Goal: Task Accomplishment & Management: Use online tool/utility

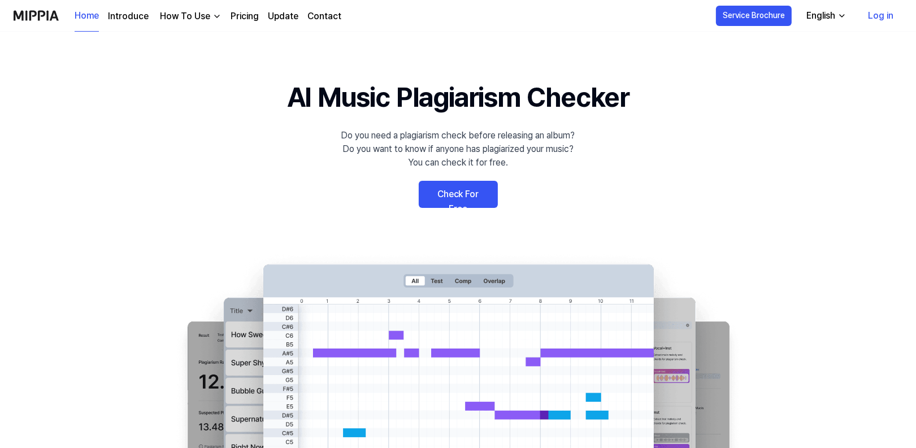
click at [433, 189] on link "Check For Free" at bounding box center [458, 194] width 79 height 27
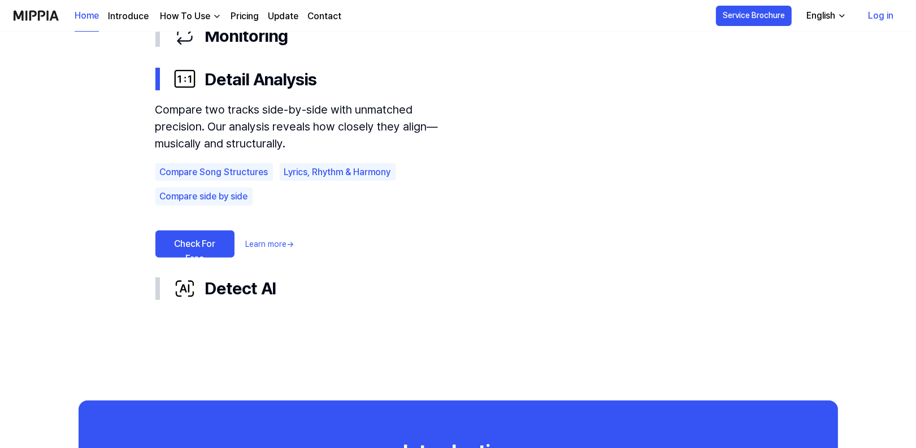
scroll to position [622, 0]
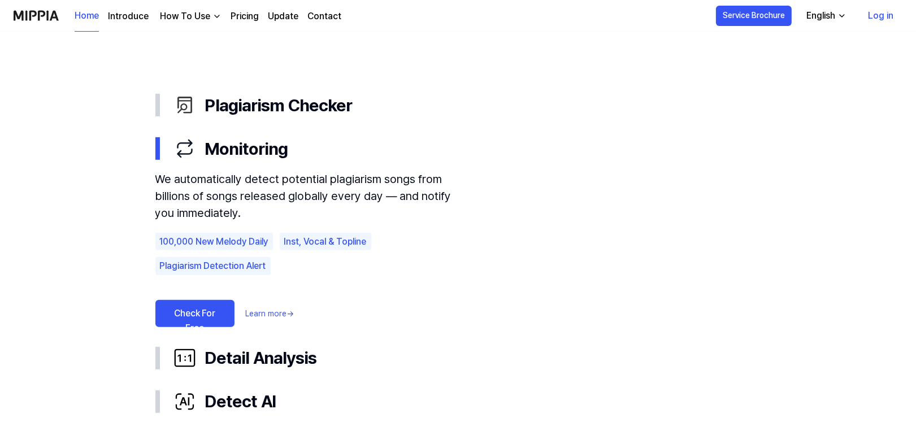
click at [197, 302] on link "Check For Free" at bounding box center [194, 313] width 79 height 27
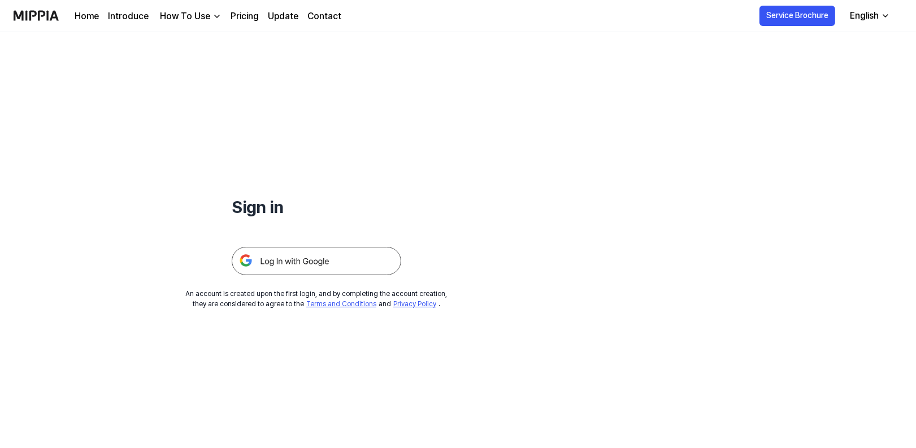
click at [303, 265] on img at bounding box center [317, 261] width 170 height 28
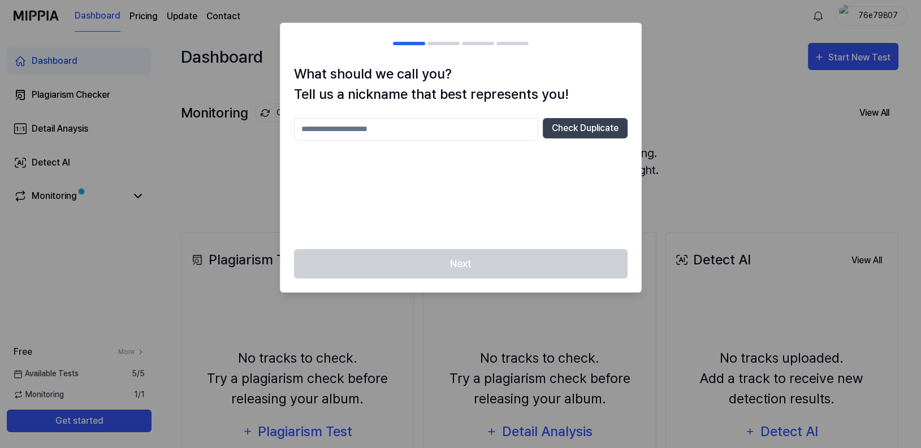
click at [395, 129] on input "text" at bounding box center [416, 129] width 244 height 23
click at [557, 125] on button "Check Duplicate" at bounding box center [585, 128] width 85 height 20
click at [430, 131] on input "****" at bounding box center [416, 129] width 244 height 23
type input "*******"
click at [589, 120] on button "Check Duplicate" at bounding box center [585, 128] width 85 height 20
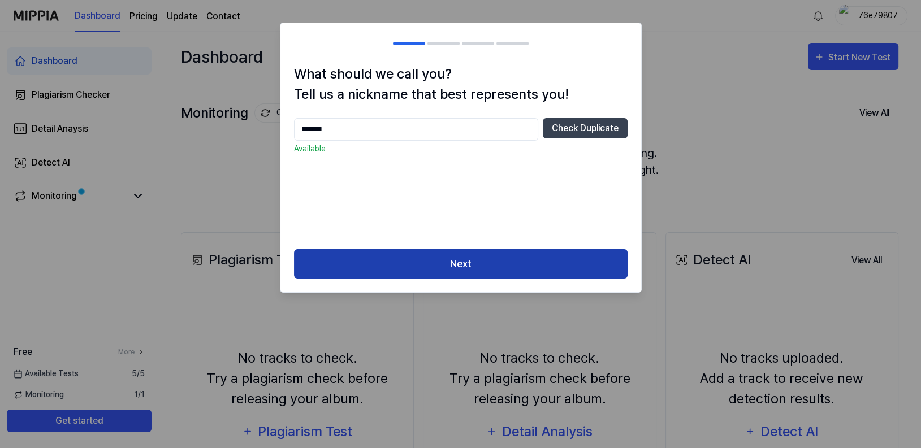
click at [475, 258] on button "Next" at bounding box center [460, 264] width 333 height 30
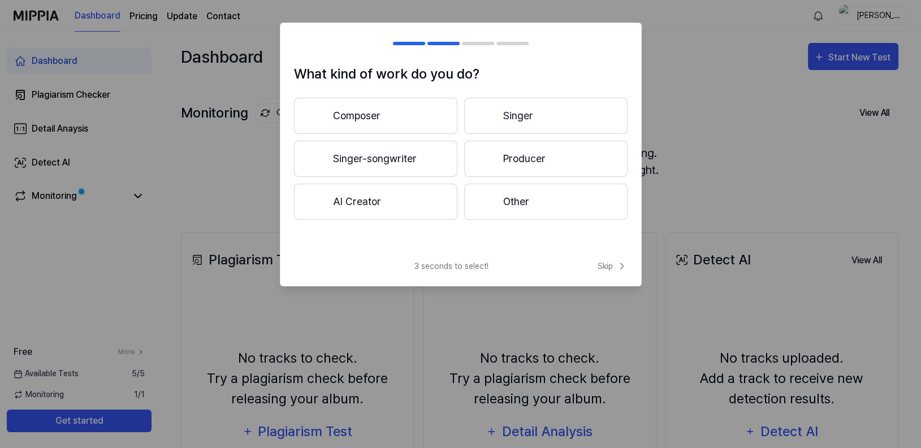
click at [496, 192] on button "Other" at bounding box center [545, 202] width 163 height 36
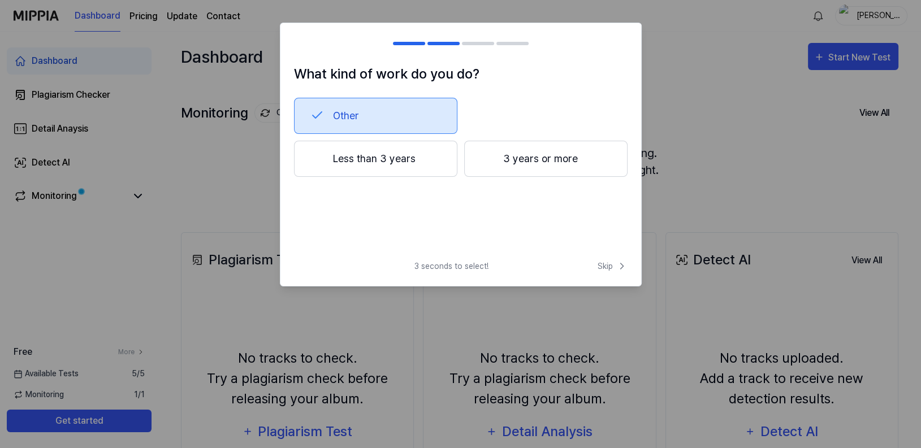
click at [396, 166] on button "Less than 3 years" at bounding box center [375, 159] width 163 height 36
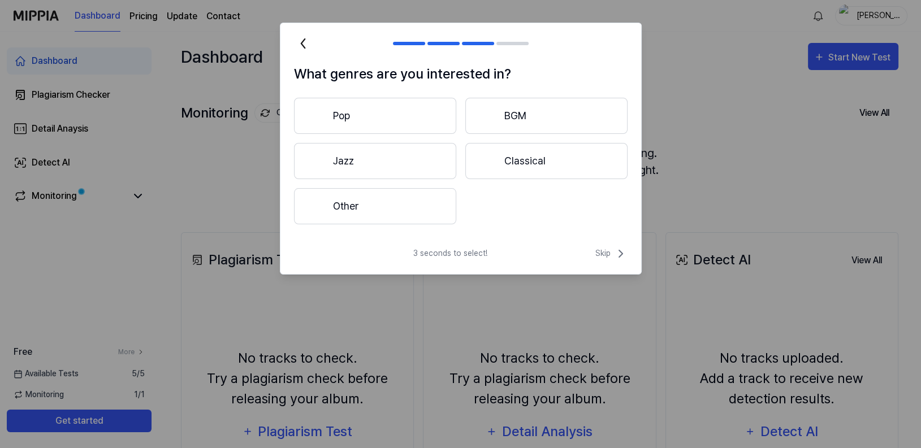
click at [491, 153] on button "Classical" at bounding box center [546, 161] width 162 height 36
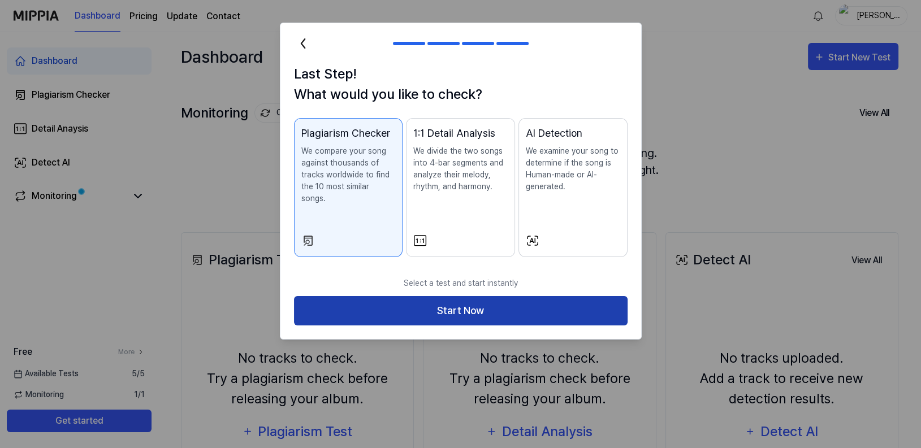
click at [440, 298] on button "Start Now" at bounding box center [460, 311] width 333 height 30
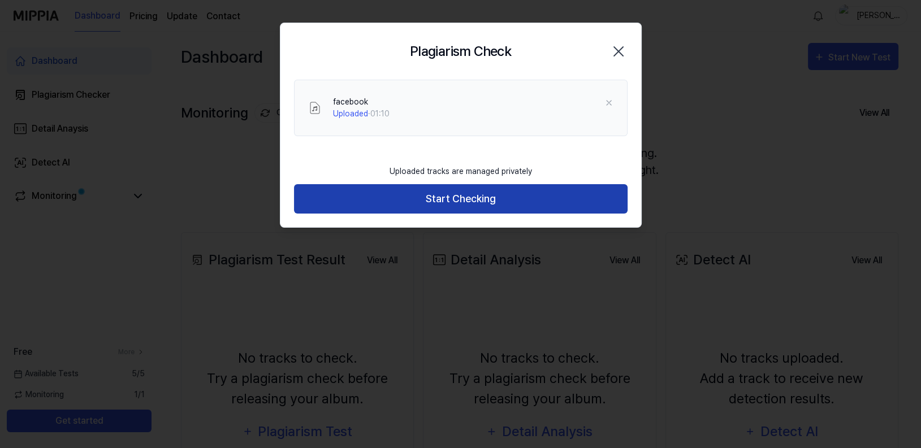
click at [436, 198] on button "Start Checking" at bounding box center [460, 199] width 333 height 30
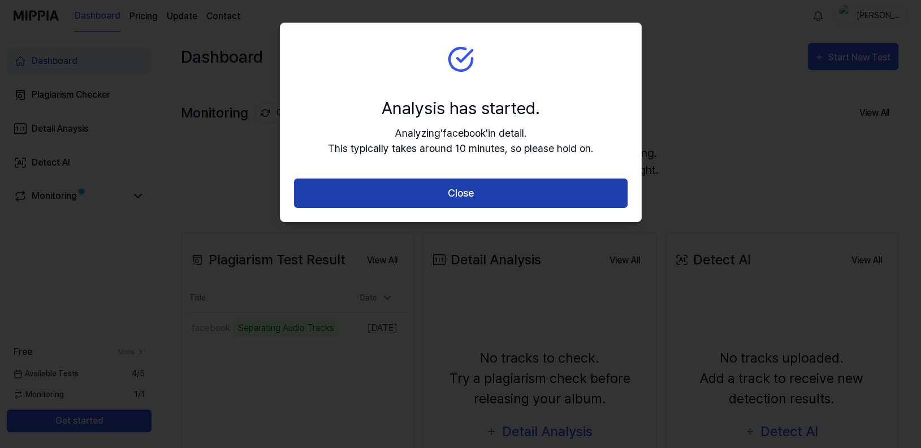
click at [431, 198] on button "Close" at bounding box center [460, 194] width 333 height 30
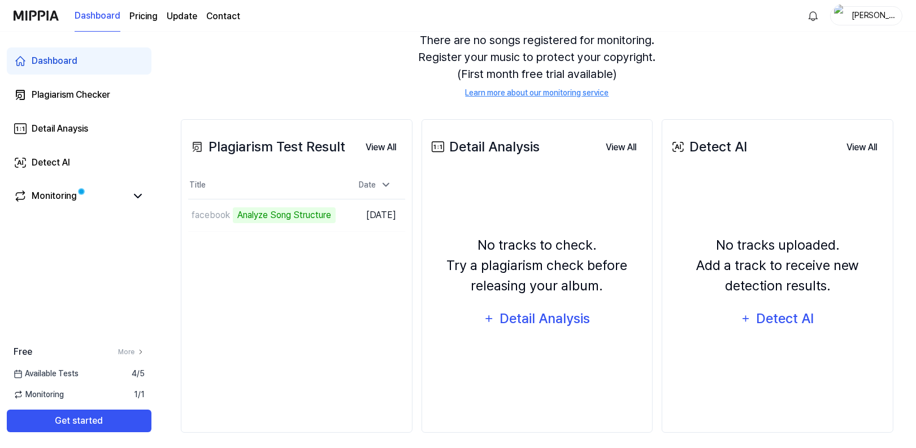
scroll to position [119, 0]
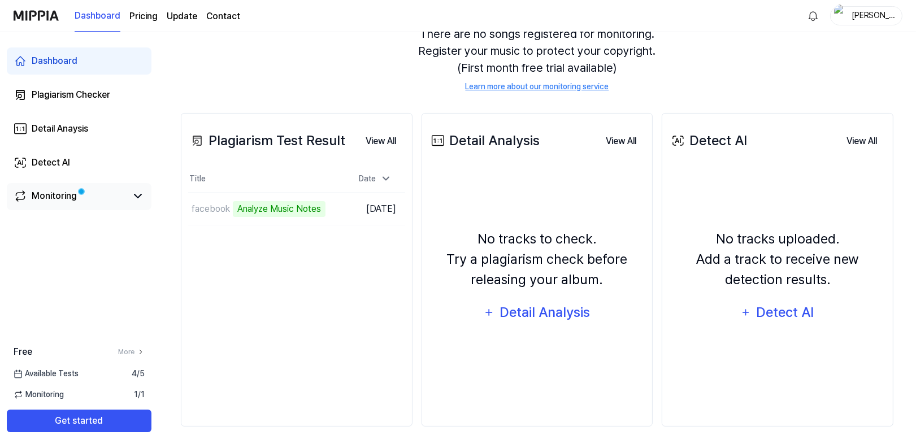
click at [100, 198] on link "Monitoring" at bounding box center [70, 196] width 113 height 14
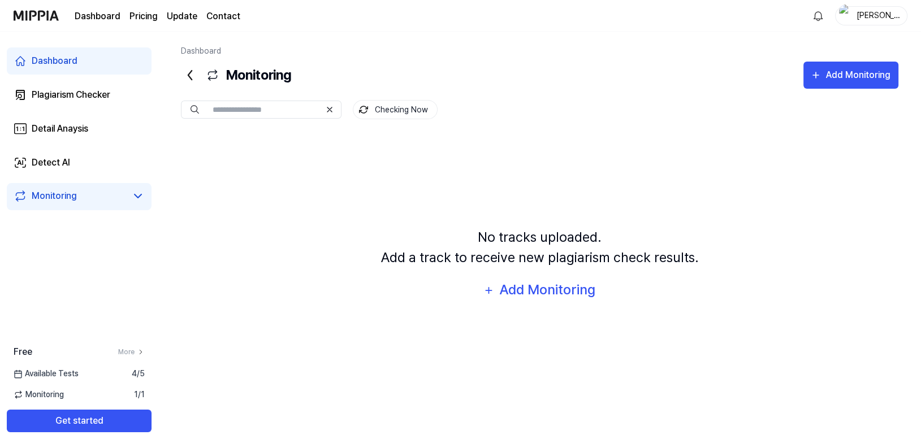
click at [100, 198] on link "Monitoring" at bounding box center [70, 196] width 113 height 14
click at [186, 76] on icon at bounding box center [190, 75] width 18 height 18
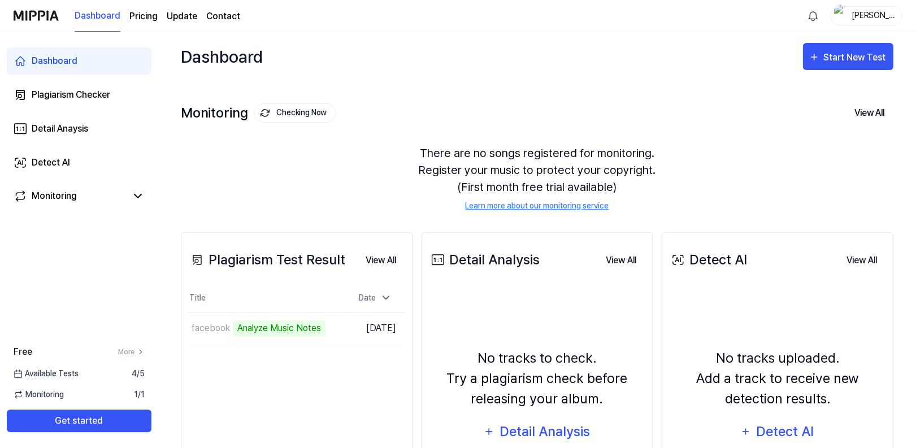
scroll to position [57, 0]
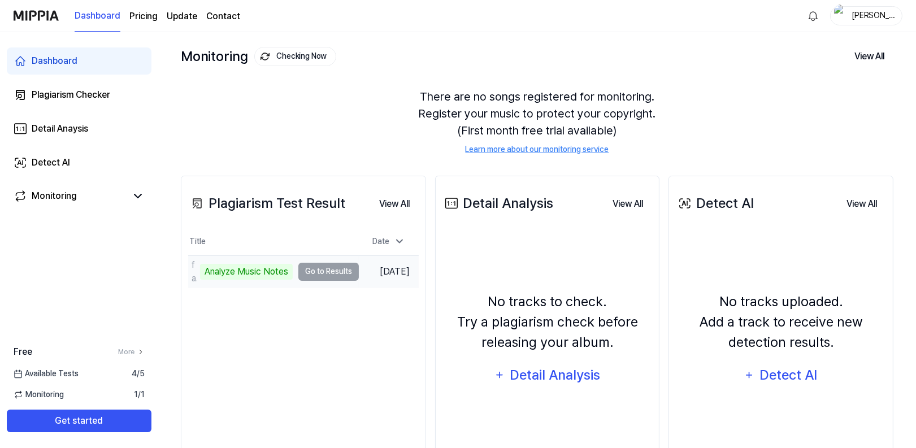
click at [326, 271] on td "facebook Analyze Music Notes Go to Results" at bounding box center [273, 272] width 171 height 32
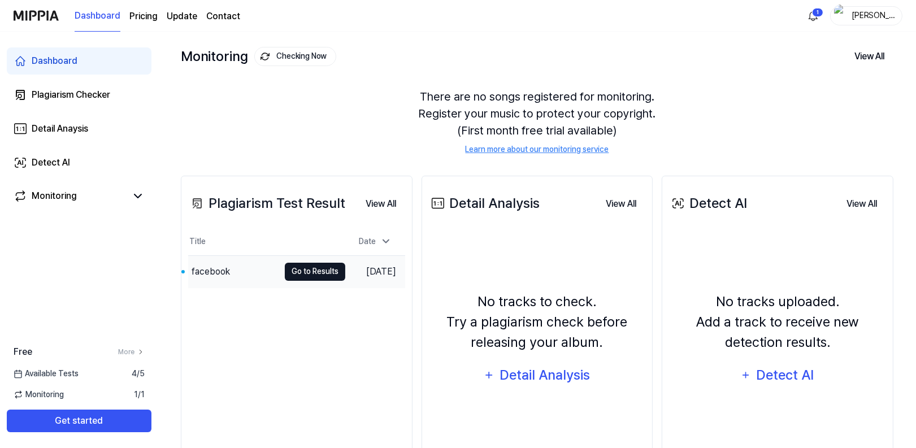
click at [297, 268] on button "Go to Results" at bounding box center [315, 272] width 60 height 18
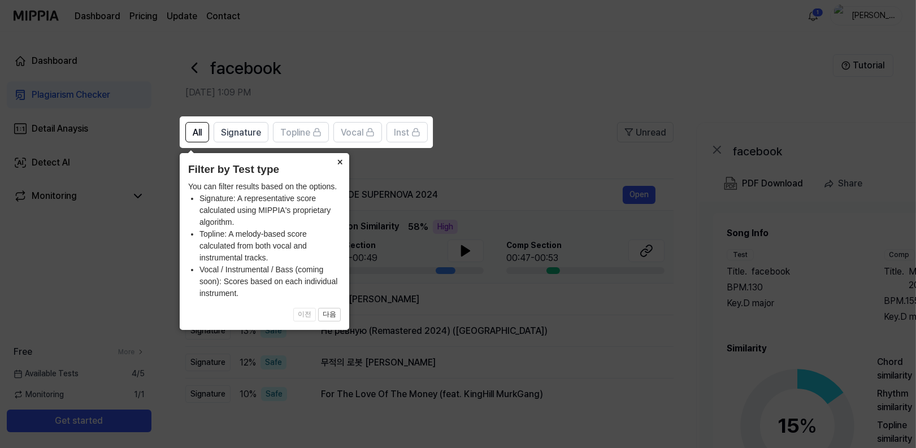
click at [339, 167] on button "×" at bounding box center [340, 161] width 18 height 16
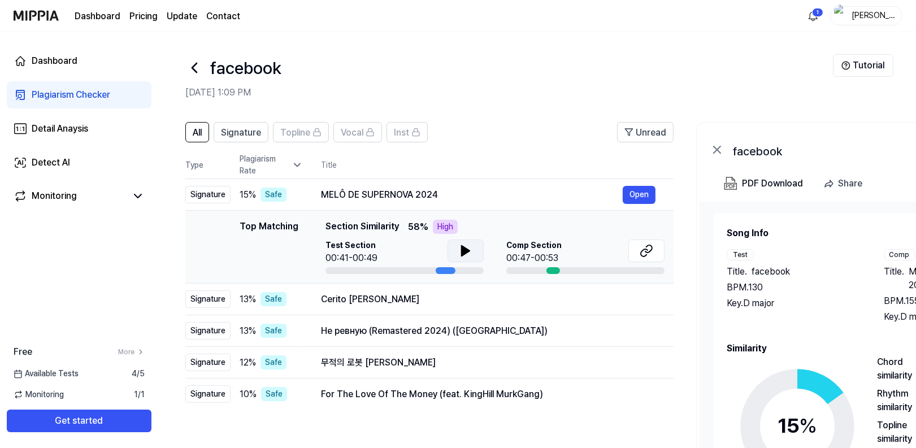
click at [459, 251] on icon at bounding box center [466, 251] width 14 height 14
click at [647, 253] on icon at bounding box center [647, 251] width 14 height 14
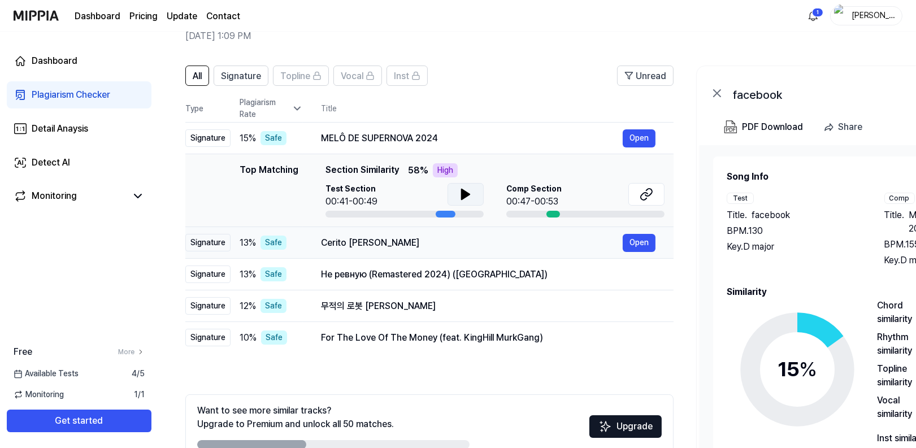
click at [307, 243] on td "Cerito [PERSON_NAME] Open" at bounding box center [488, 243] width 371 height 32
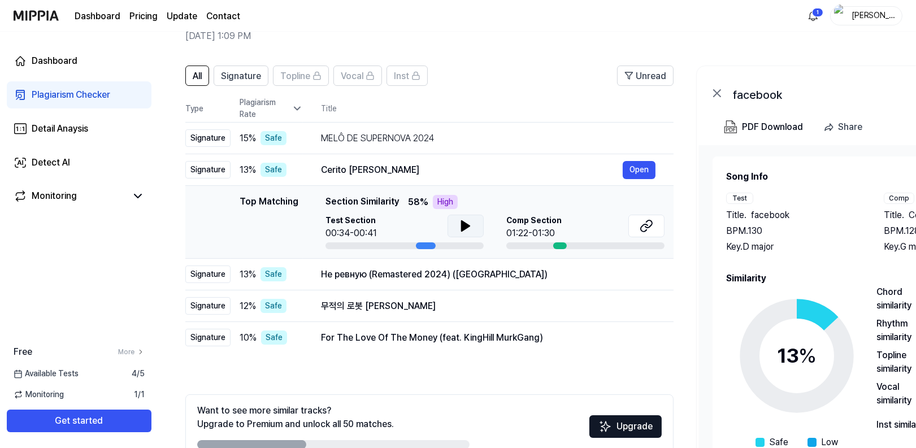
click at [465, 228] on icon at bounding box center [466, 226] width 8 height 10
click at [465, 228] on icon at bounding box center [466, 226] width 14 height 14
click at [650, 227] on icon at bounding box center [648, 223] width 7 height 7
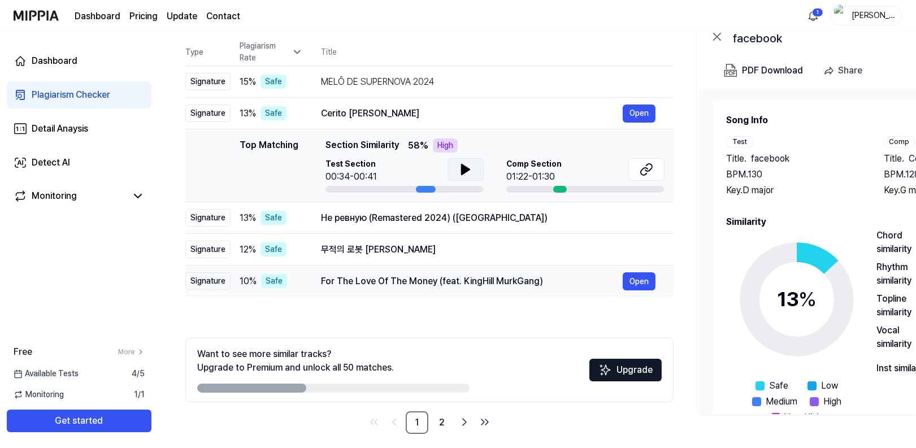
click at [402, 290] on td "For The Love Of The Money (feat. KingHill MurkGang) Open" at bounding box center [488, 282] width 371 height 32
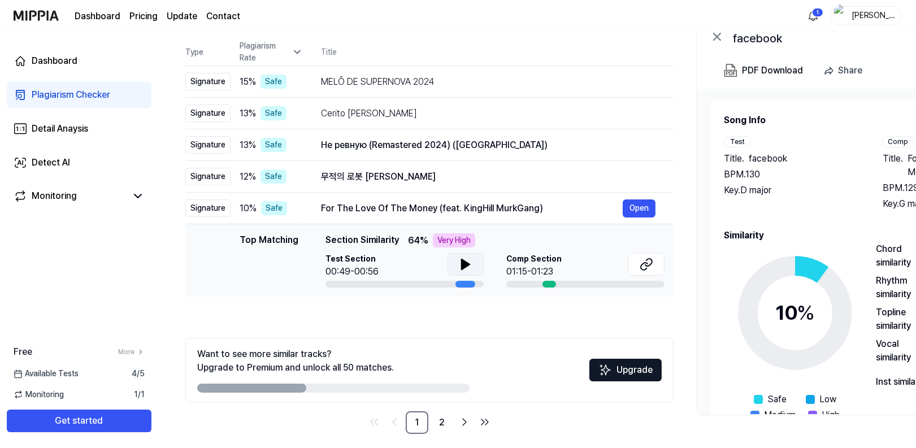
click at [463, 265] on icon at bounding box center [466, 264] width 8 height 10
click at [462, 260] on icon at bounding box center [463, 264] width 2 height 9
click at [636, 267] on button at bounding box center [646, 264] width 36 height 23
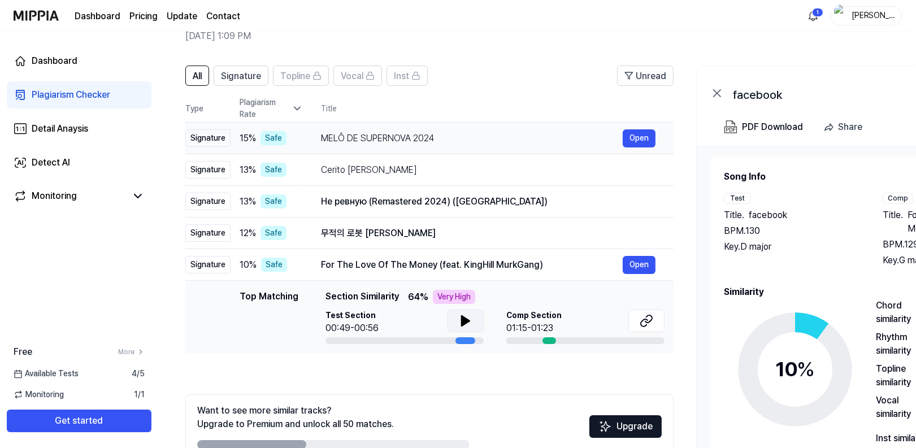
click at [305, 144] on td "MELÔ DE SUPERNOVA 2024 Open" at bounding box center [488, 139] width 371 height 32
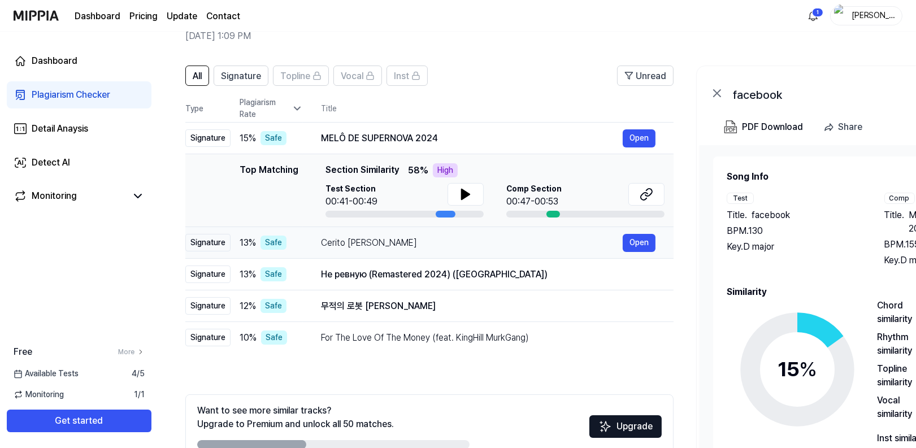
click at [316, 239] on td "Cerito [PERSON_NAME] Open" at bounding box center [488, 243] width 371 height 32
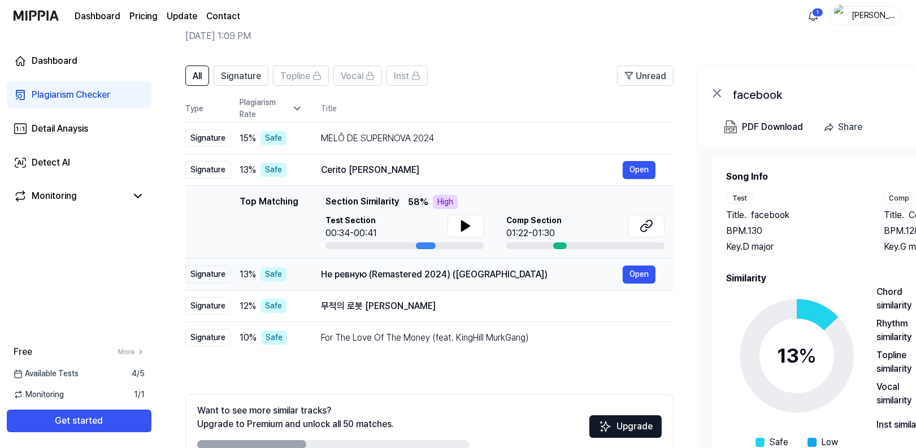
click at [302, 264] on td "13 % Safe" at bounding box center [267, 275] width 72 height 32
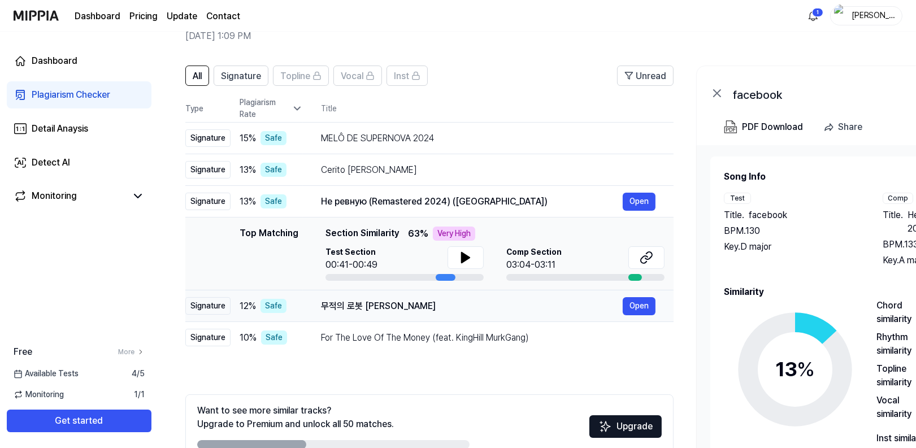
click at [302, 302] on div "12 % Safe" at bounding box center [271, 306] width 63 height 14
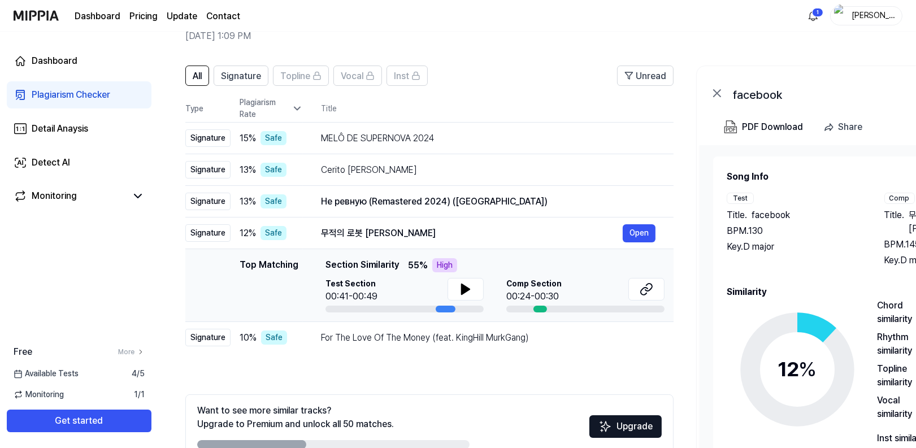
scroll to position [113, 0]
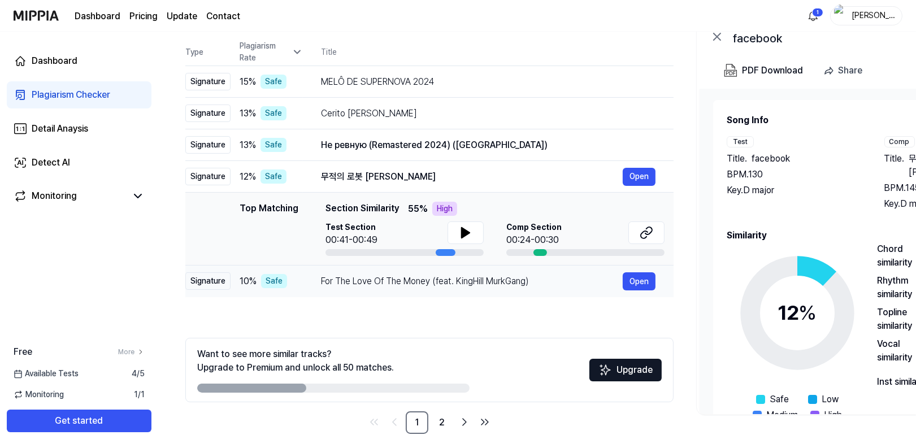
click at [307, 279] on td "For The Love Of The Money (feat. KingHill MurkGang) Open" at bounding box center [488, 282] width 371 height 32
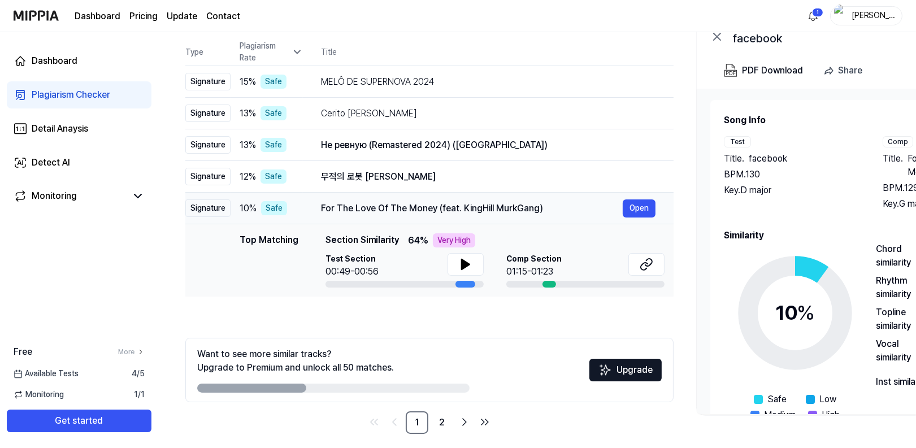
scroll to position [121, 0]
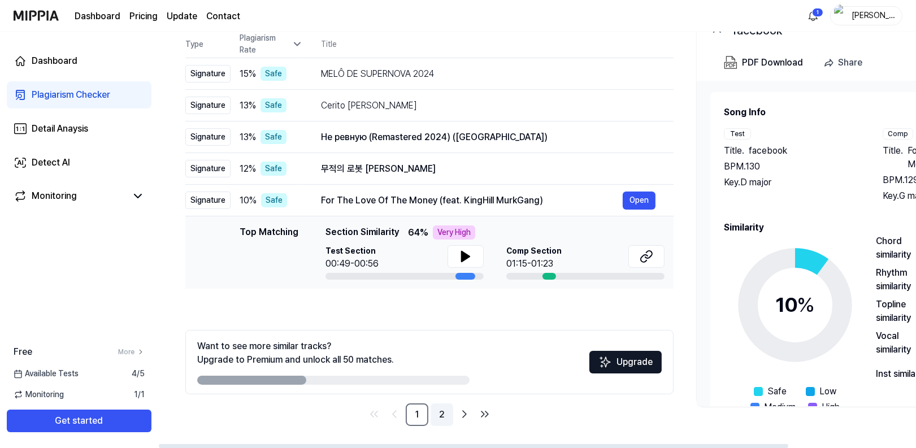
click at [436, 420] on link "2" at bounding box center [442, 414] width 23 height 23
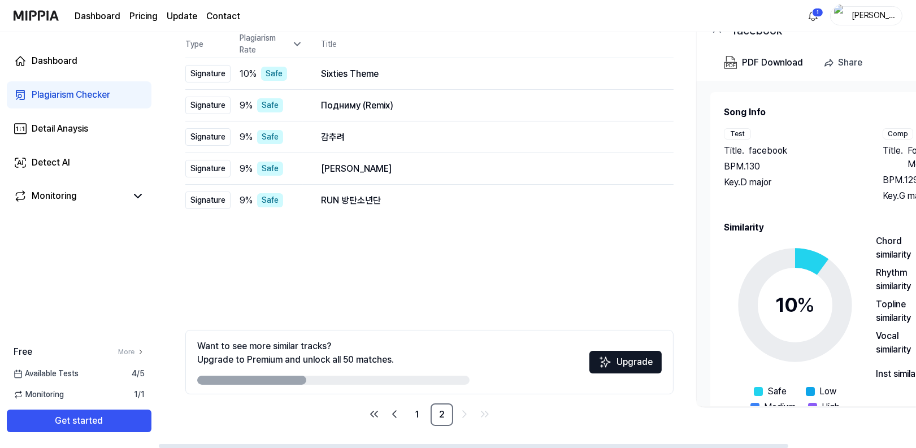
scroll to position [64, 0]
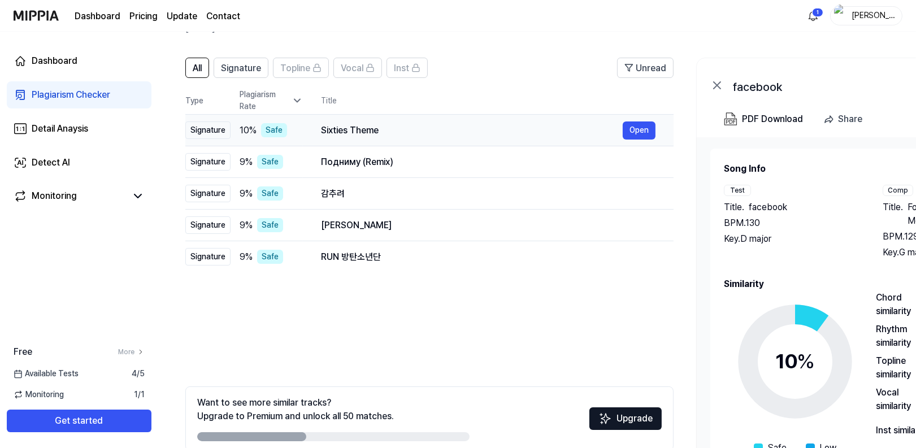
click at [286, 134] on div "10 % Safe" at bounding box center [271, 130] width 63 height 14
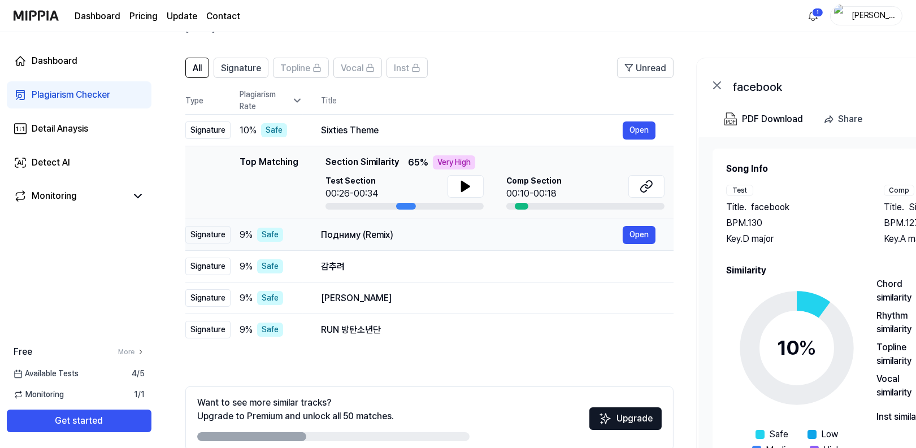
click at [288, 238] on div "9 % Safe" at bounding box center [271, 235] width 63 height 14
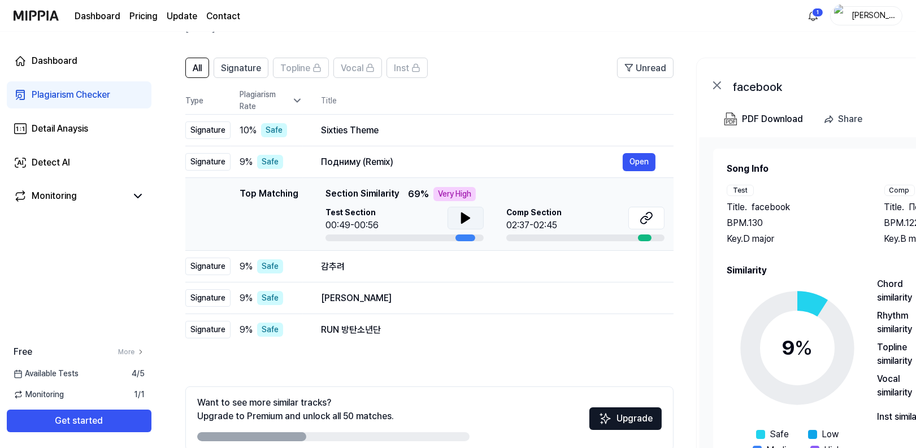
click at [452, 216] on button at bounding box center [466, 218] width 36 height 23
click at [454, 215] on button at bounding box center [466, 218] width 36 height 23
click at [327, 303] on div "[PERSON_NAME]" at bounding box center [472, 299] width 302 height 14
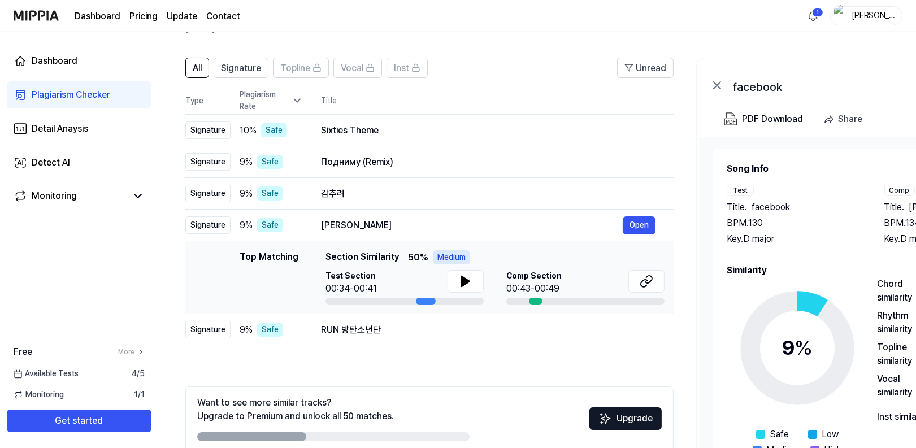
scroll to position [121, 0]
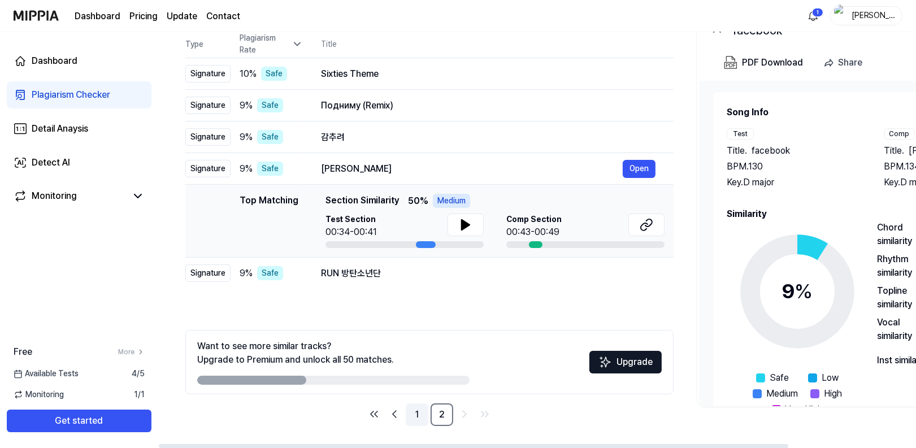
click at [423, 417] on link "1" at bounding box center [417, 414] width 23 height 23
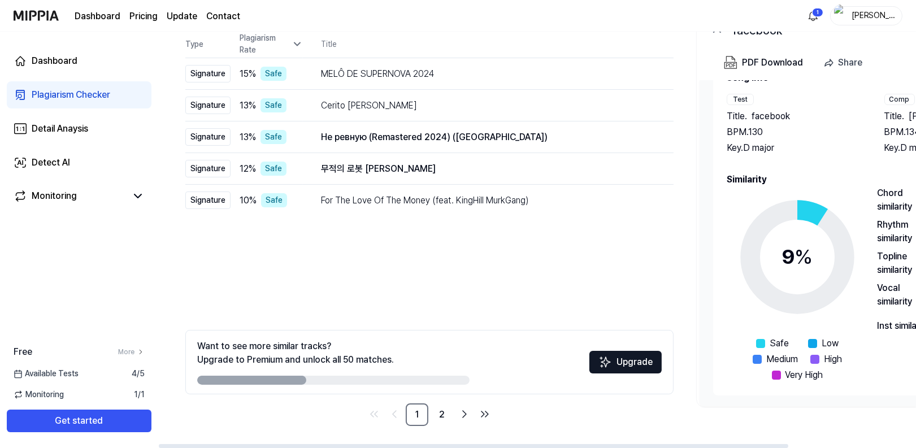
click at [887, 198] on div "Chord similarity" at bounding box center [904, 199] width 54 height 27
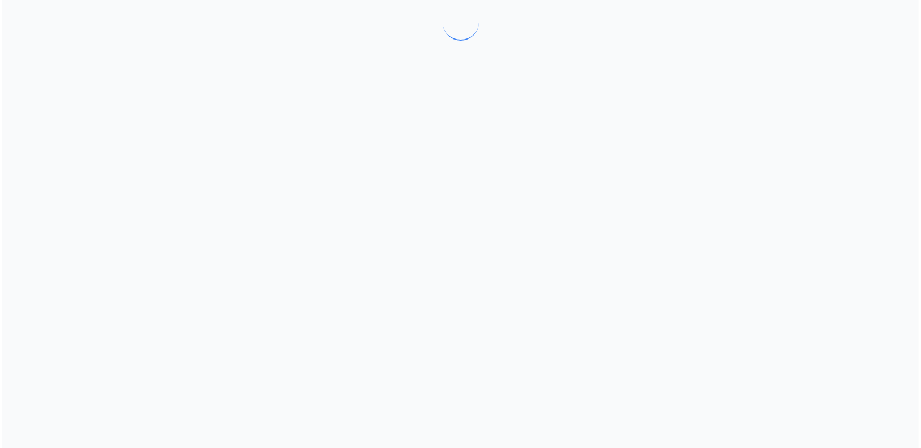
scroll to position [0, 0]
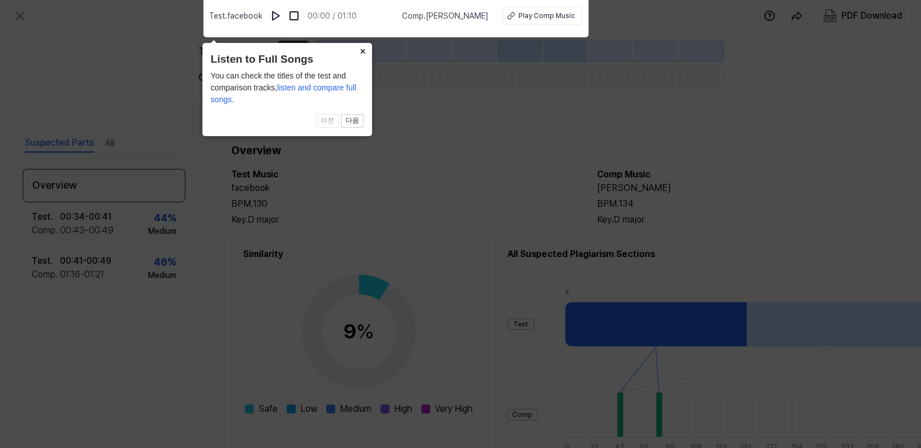
click at [367, 50] on button "×" at bounding box center [363, 51] width 18 height 16
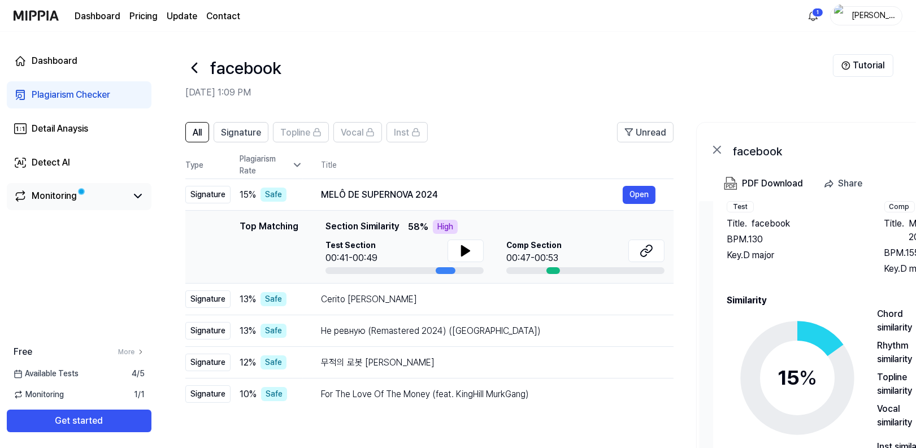
click at [94, 198] on link "Monitoring" at bounding box center [70, 196] width 113 height 14
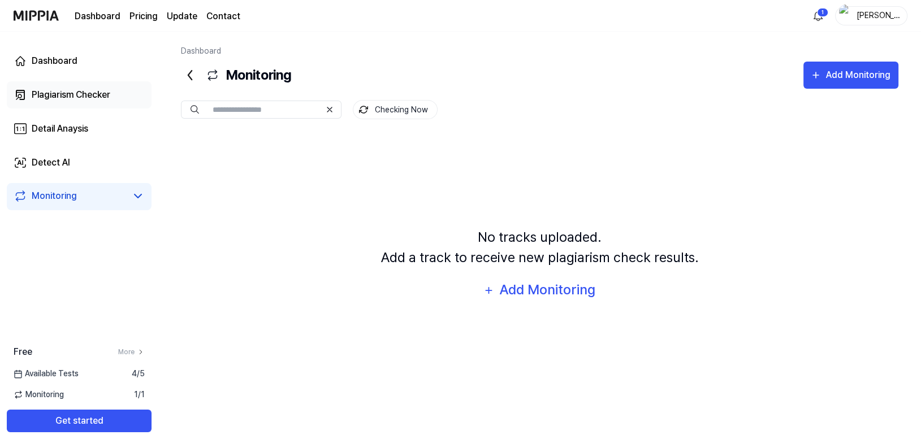
click at [112, 89] on link "Plagiarism Checker" at bounding box center [79, 94] width 145 height 27
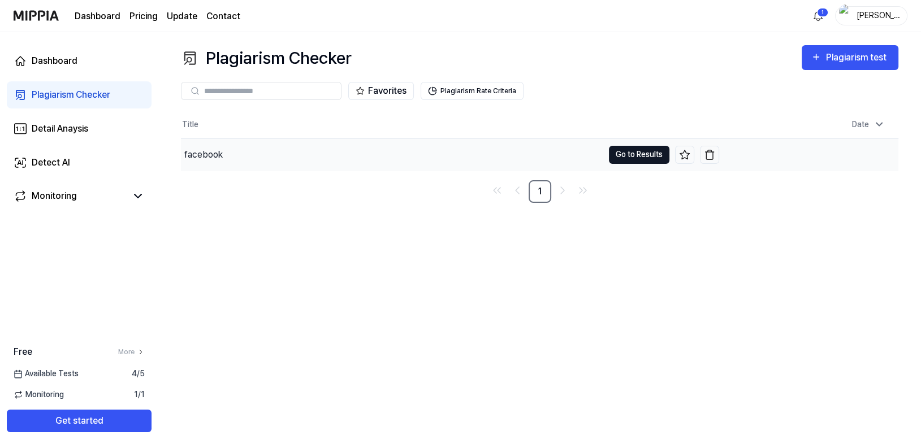
click at [656, 157] on button "Go to Results" at bounding box center [639, 155] width 60 height 18
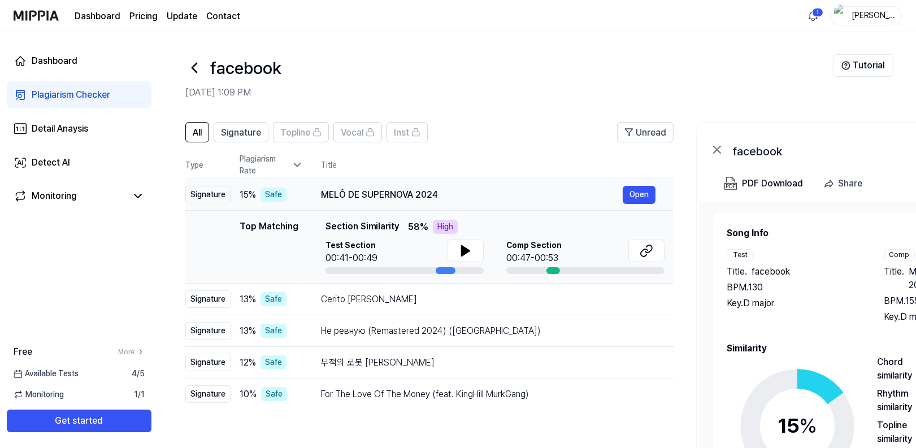
click at [392, 198] on div "MELÔ DE SUPERNOVA 2024" at bounding box center [472, 195] width 302 height 14
click at [497, 191] on div "MELÔ DE SUPERNOVA 2024" at bounding box center [472, 195] width 302 height 14
click at [487, 156] on th "Title" at bounding box center [497, 164] width 353 height 27
click at [336, 170] on th "Title" at bounding box center [497, 164] width 353 height 27
click at [293, 164] on icon at bounding box center [297, 164] width 11 height 11
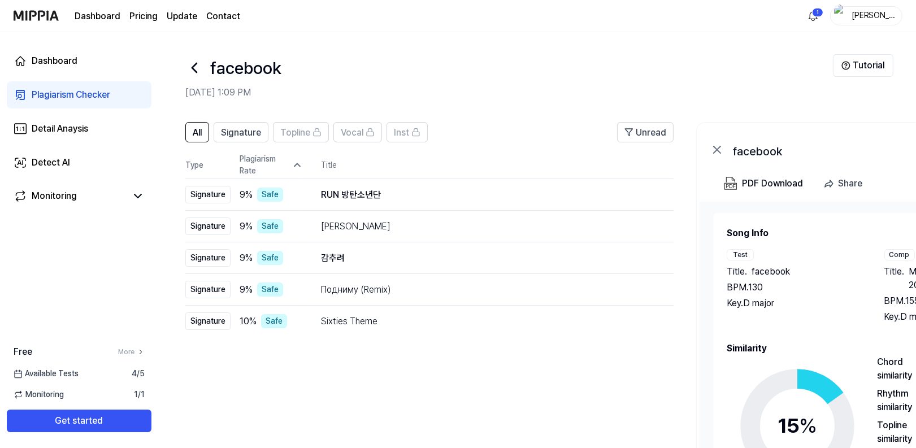
scroll to position [121, 0]
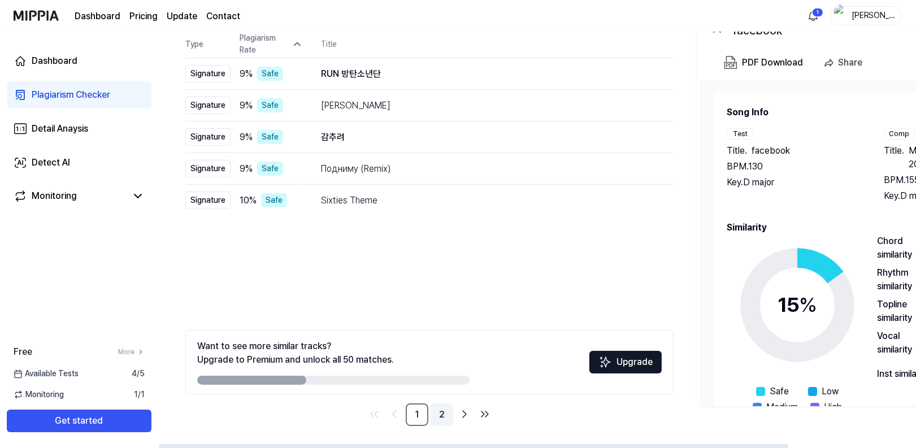
click at [439, 413] on link "2" at bounding box center [442, 414] width 23 height 23
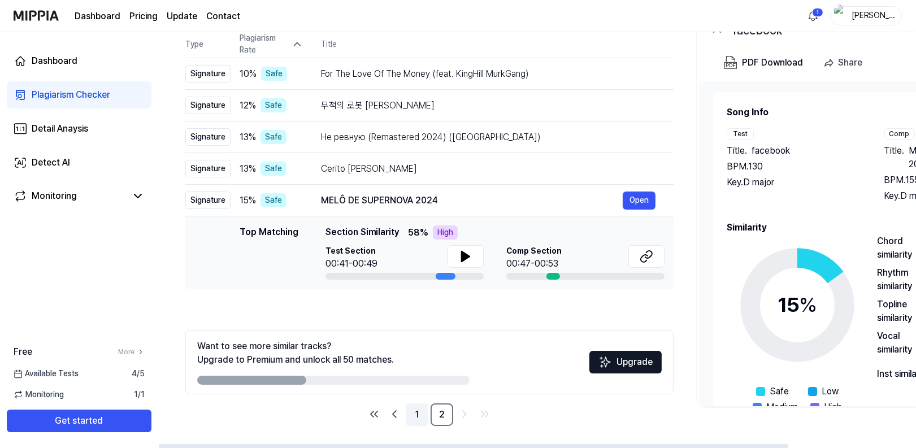
click at [426, 412] on link "1" at bounding box center [417, 414] width 23 height 23
